Goal: Information Seeking & Learning: Learn about a topic

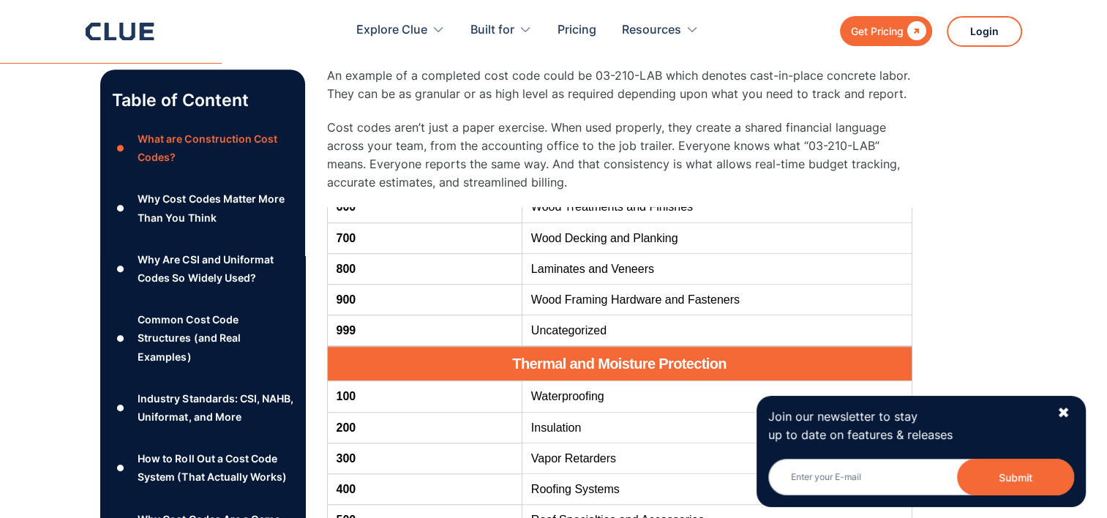
scroll to position [2206, 0]
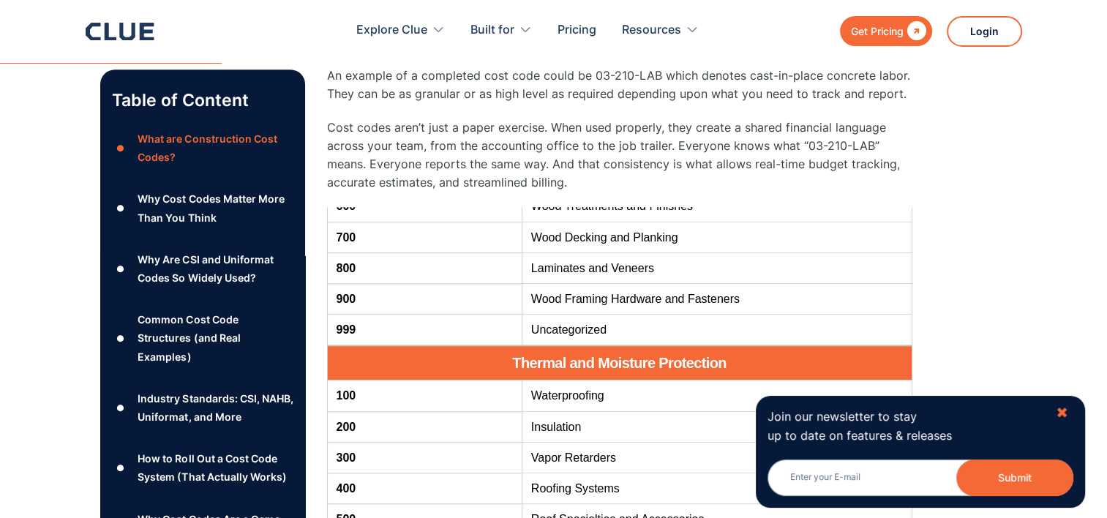
click at [1061, 415] on div "✖" at bounding box center [1061, 413] width 12 height 18
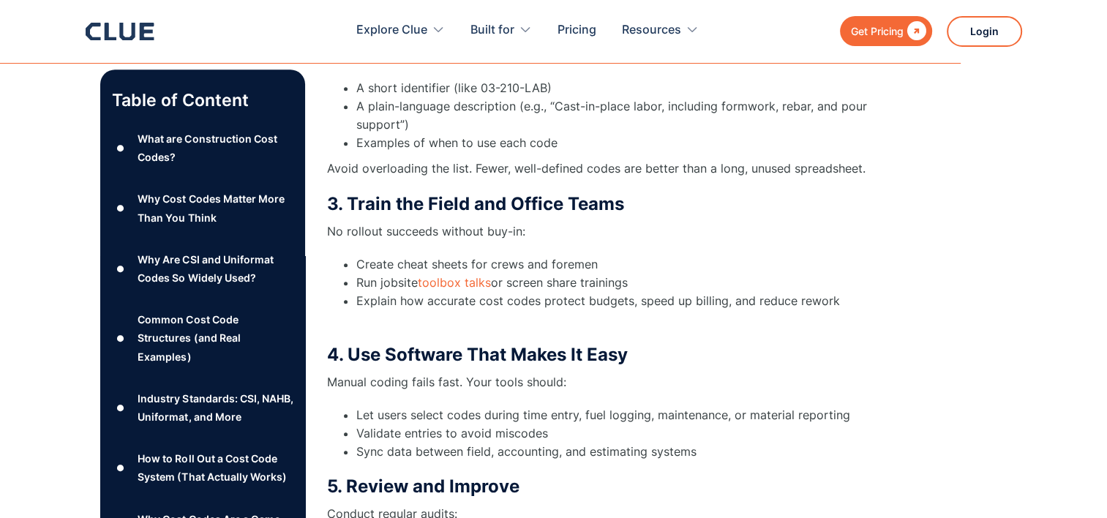
scroll to position [6659, 0]
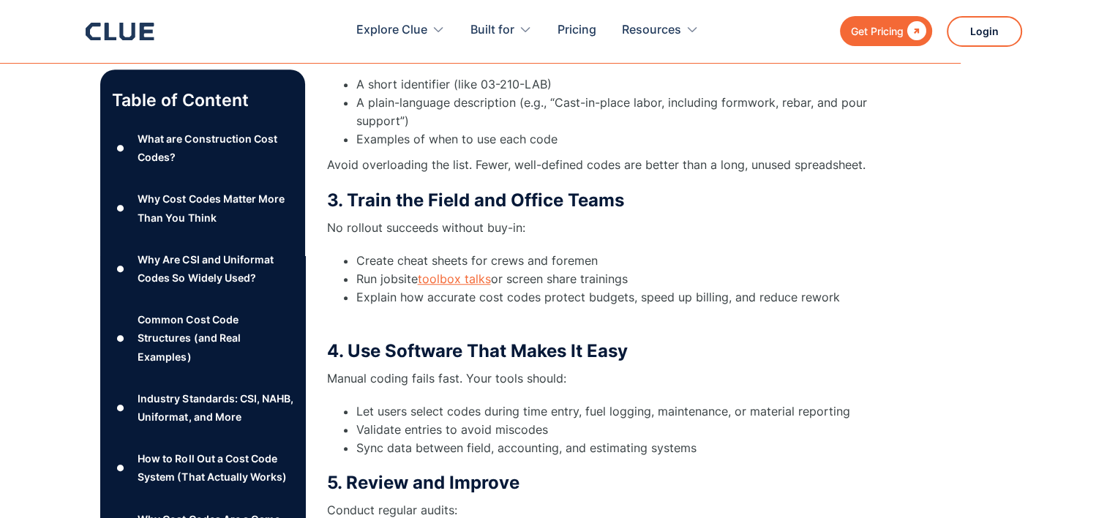
click at [478, 271] on link "toolbox talks" at bounding box center [454, 278] width 73 height 15
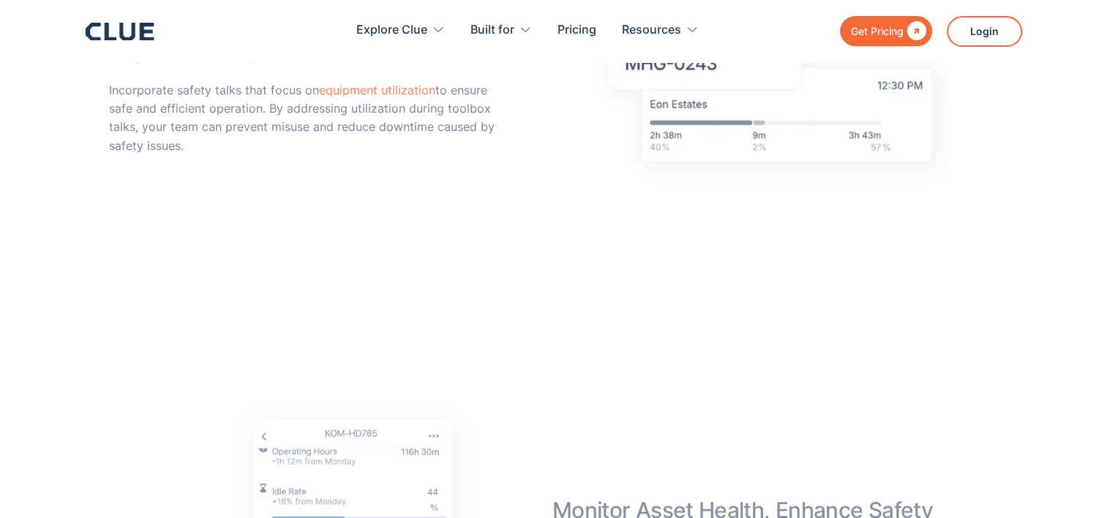
scroll to position [3729, 0]
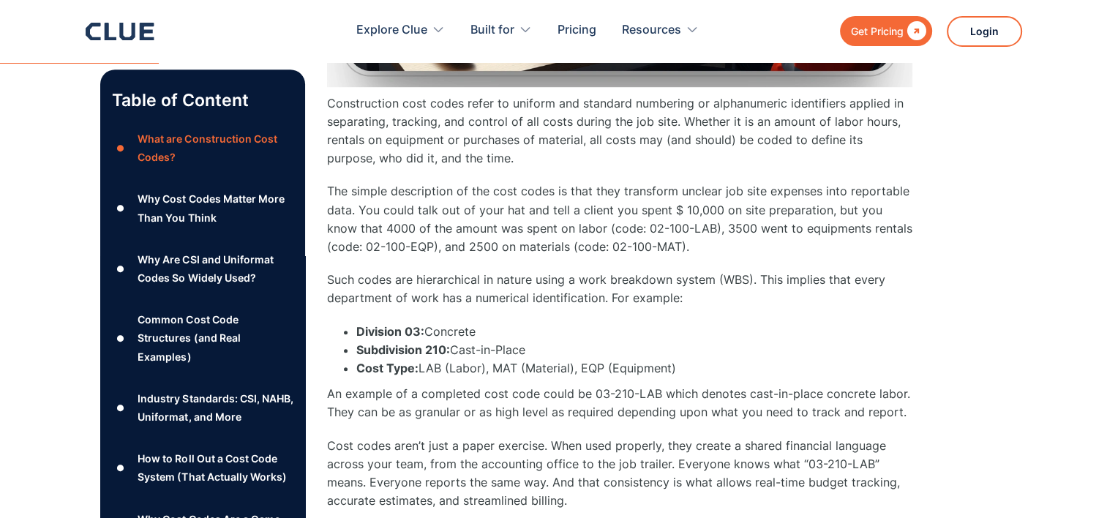
scroll to position [1035, 0]
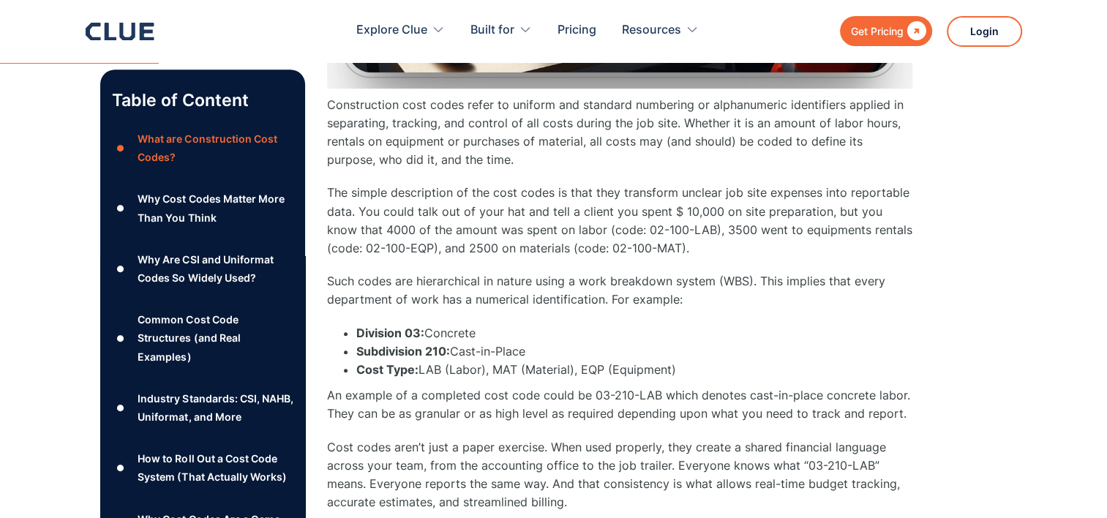
click at [552, 178] on div "What are Construction Cost Codes? Construction cost codes refer to uniform and …" at bounding box center [619, 392] width 585 height 1342
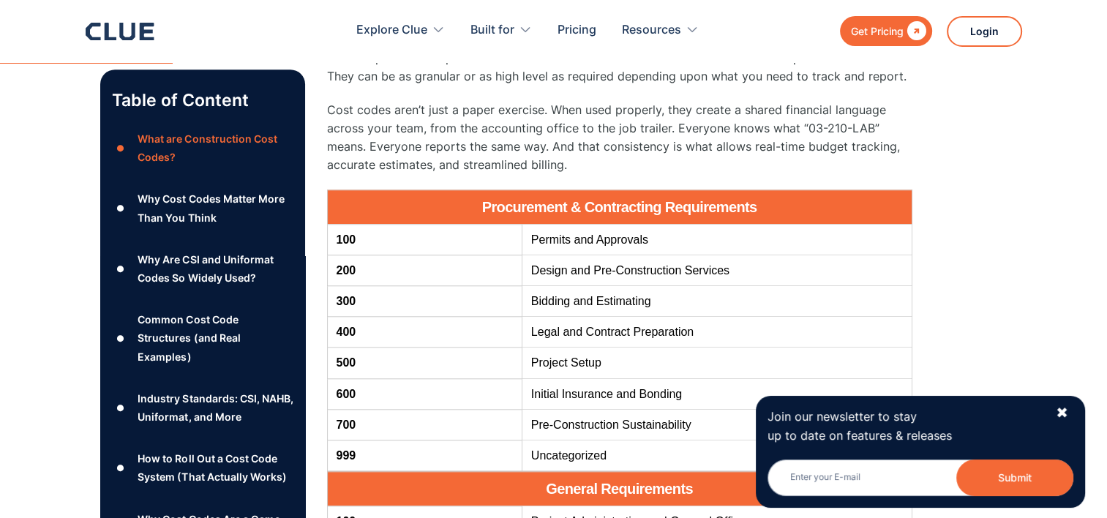
scroll to position [1378, 0]
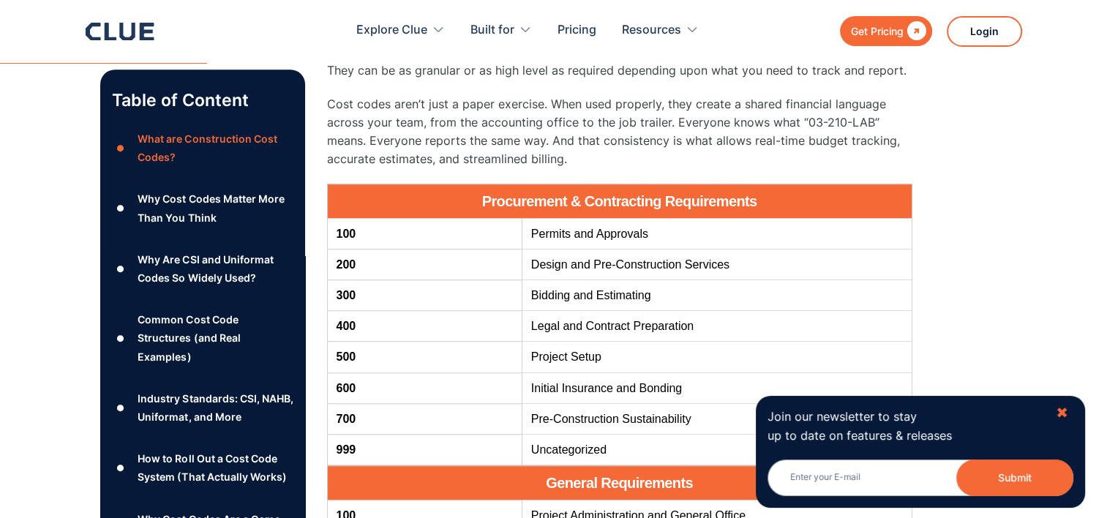
click at [1062, 415] on div "✖" at bounding box center [1061, 413] width 12 height 18
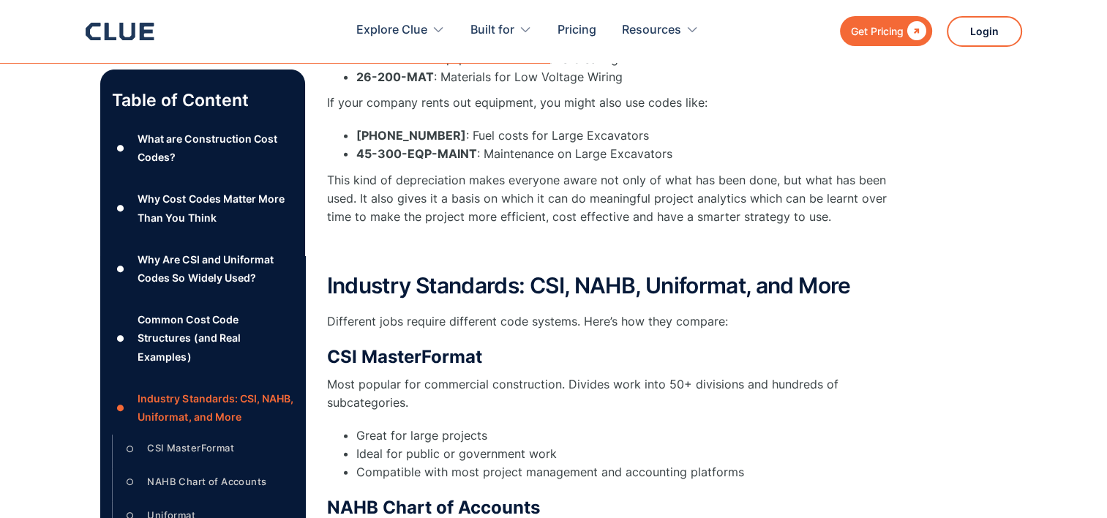
scroll to position [3783, 0]
